Goal: Book appointment/travel/reservation

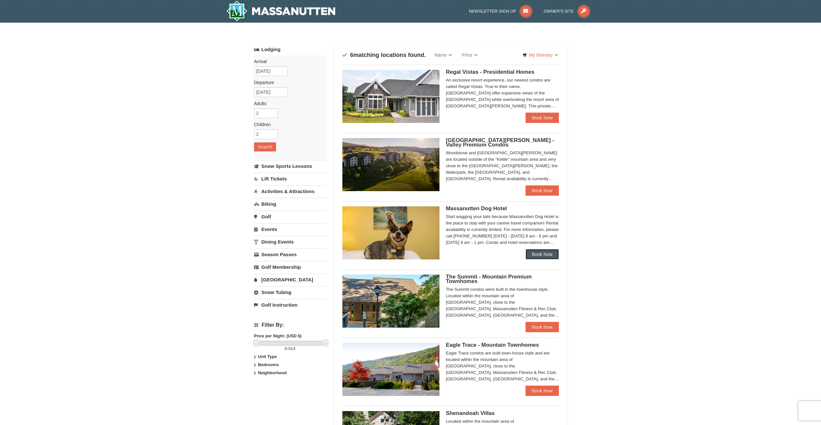
click at [539, 251] on link "Book Now" at bounding box center [543, 254] width 34 height 10
